Goal: Task Accomplishment & Management: Manage account settings

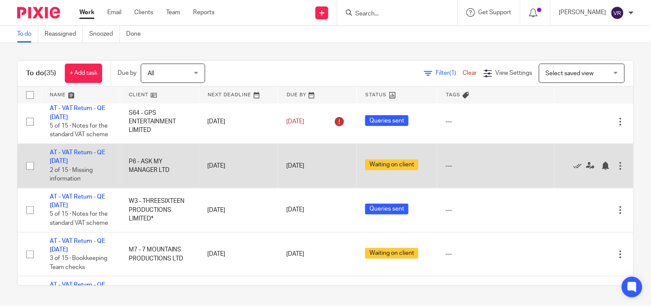
scroll to position [48, 0]
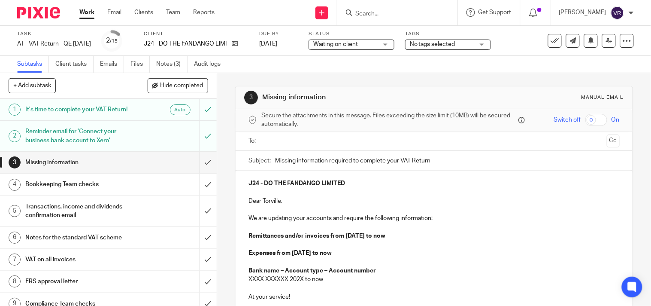
click at [117, 67] on link "Emails" at bounding box center [112, 64] width 24 height 17
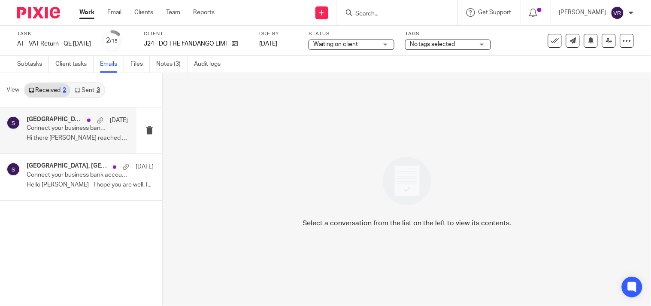
click at [85, 140] on p "Hi there Carine reached out to me about..." at bounding box center [77, 137] width 101 height 7
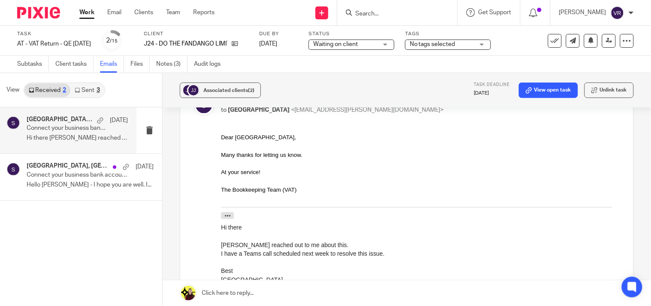
scroll to position [238, 0]
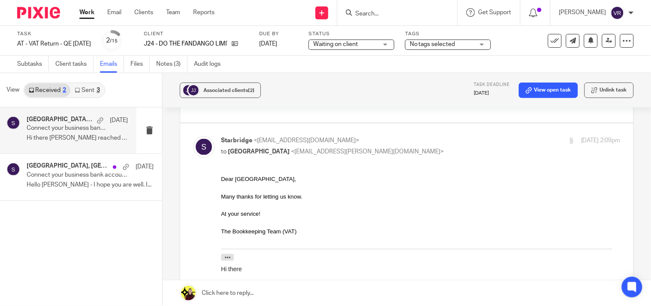
click at [89, 91] on link "Sent 3" at bounding box center [86, 90] width 33 height 14
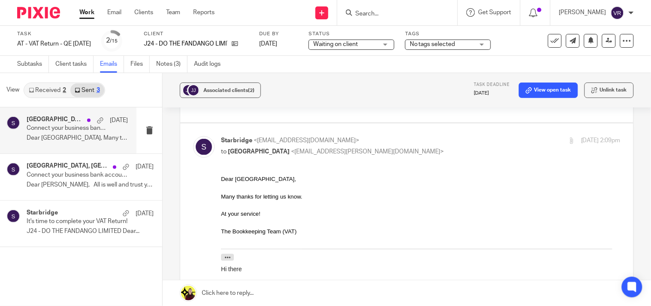
click at [62, 139] on p "Dear Tokio, Many thanks for letting us..." at bounding box center [77, 137] width 101 height 7
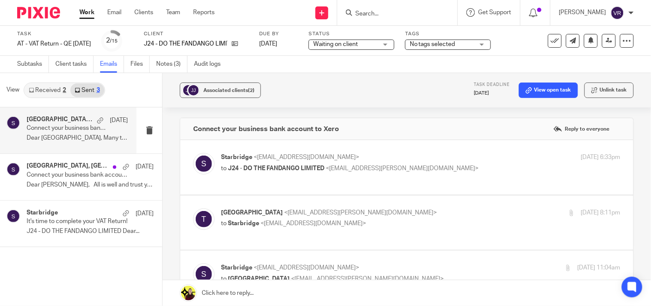
scroll to position [0, 0]
